Goal: Information Seeking & Learning: Learn about a topic

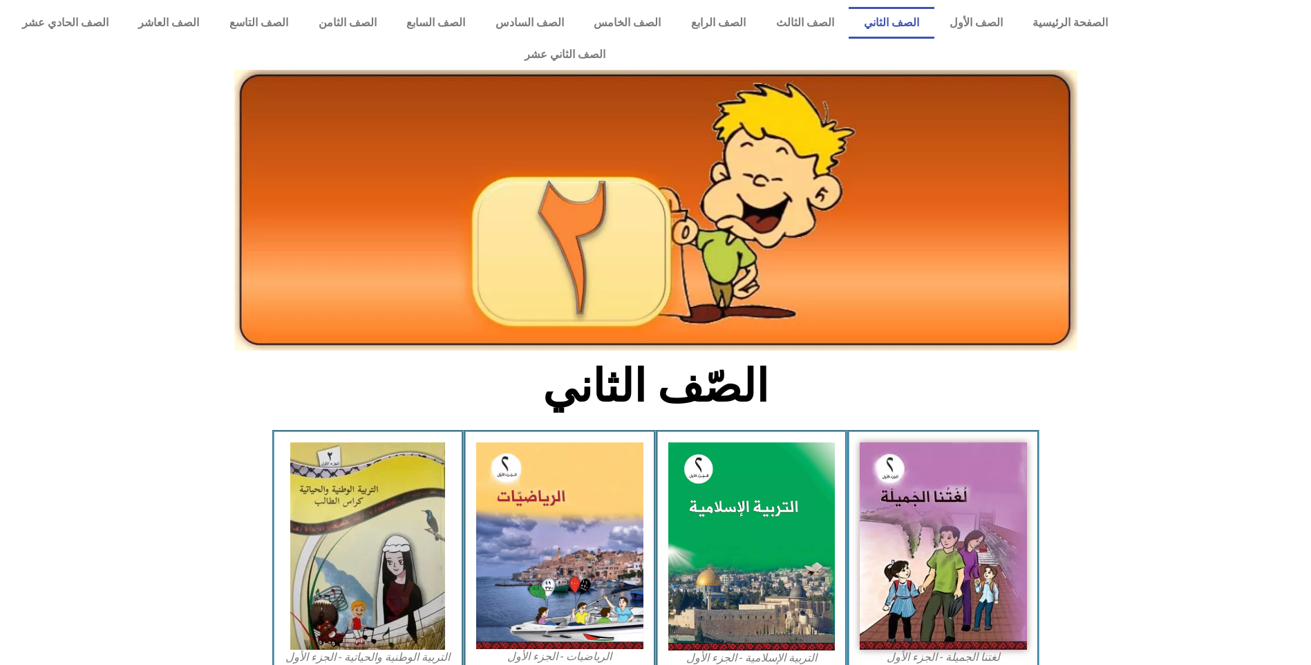
click at [901, 466] on img at bounding box center [943, 545] width 167 height 207
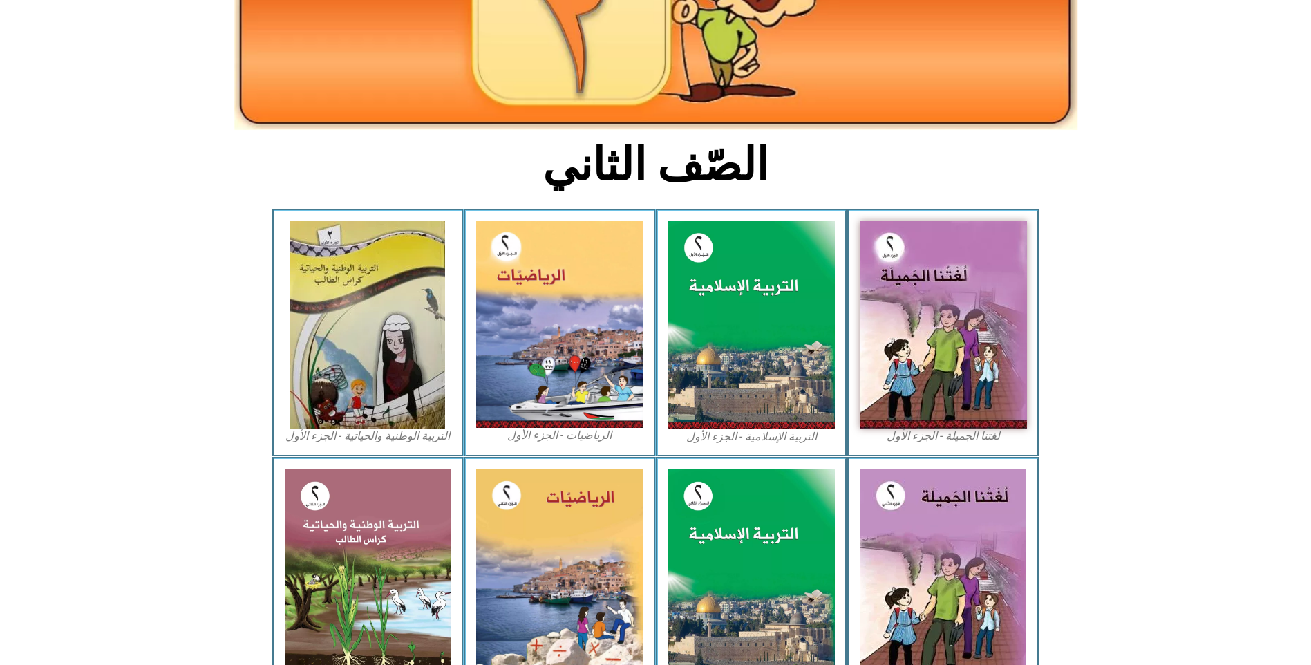
scroll to position [230, 0]
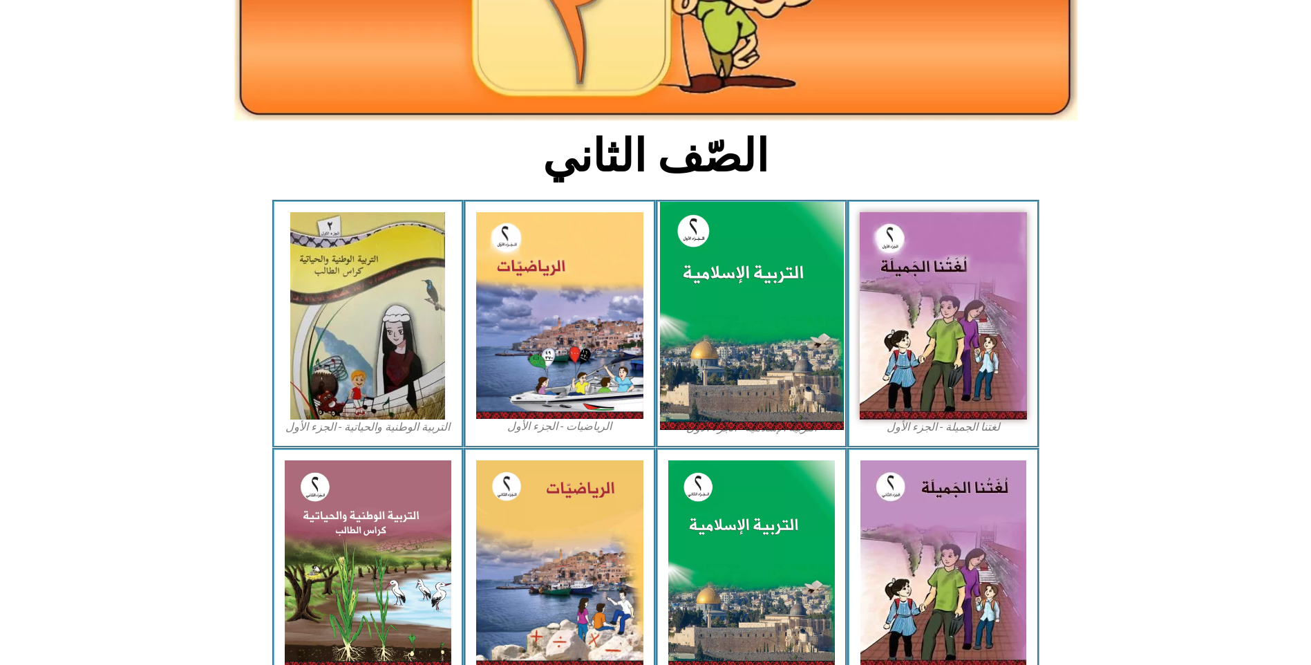
click at [768, 283] on img at bounding box center [751, 316] width 184 height 229
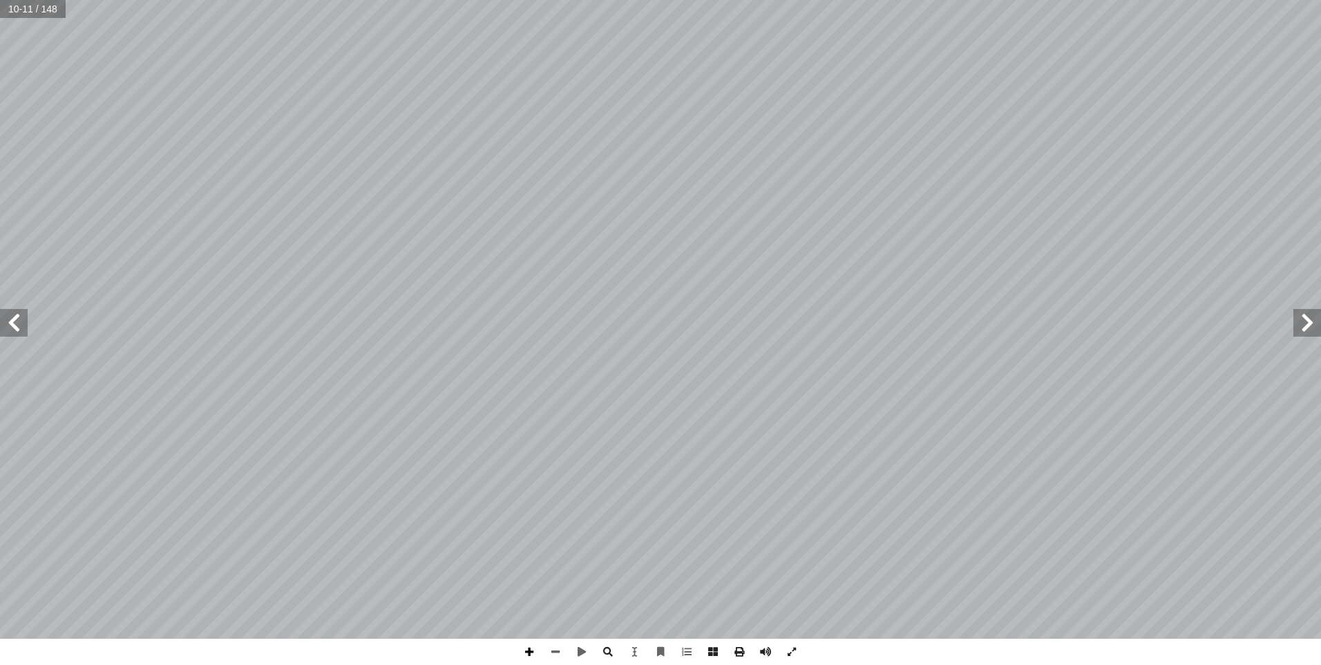
click at [530, 653] on span at bounding box center [529, 651] width 26 height 26
click at [560, 649] on span at bounding box center [555, 651] width 26 height 26
click at [790, 647] on span at bounding box center [792, 651] width 26 height 26
click at [20, 324] on span at bounding box center [14, 323] width 28 height 28
